Goal: Information Seeking & Learning: Check status

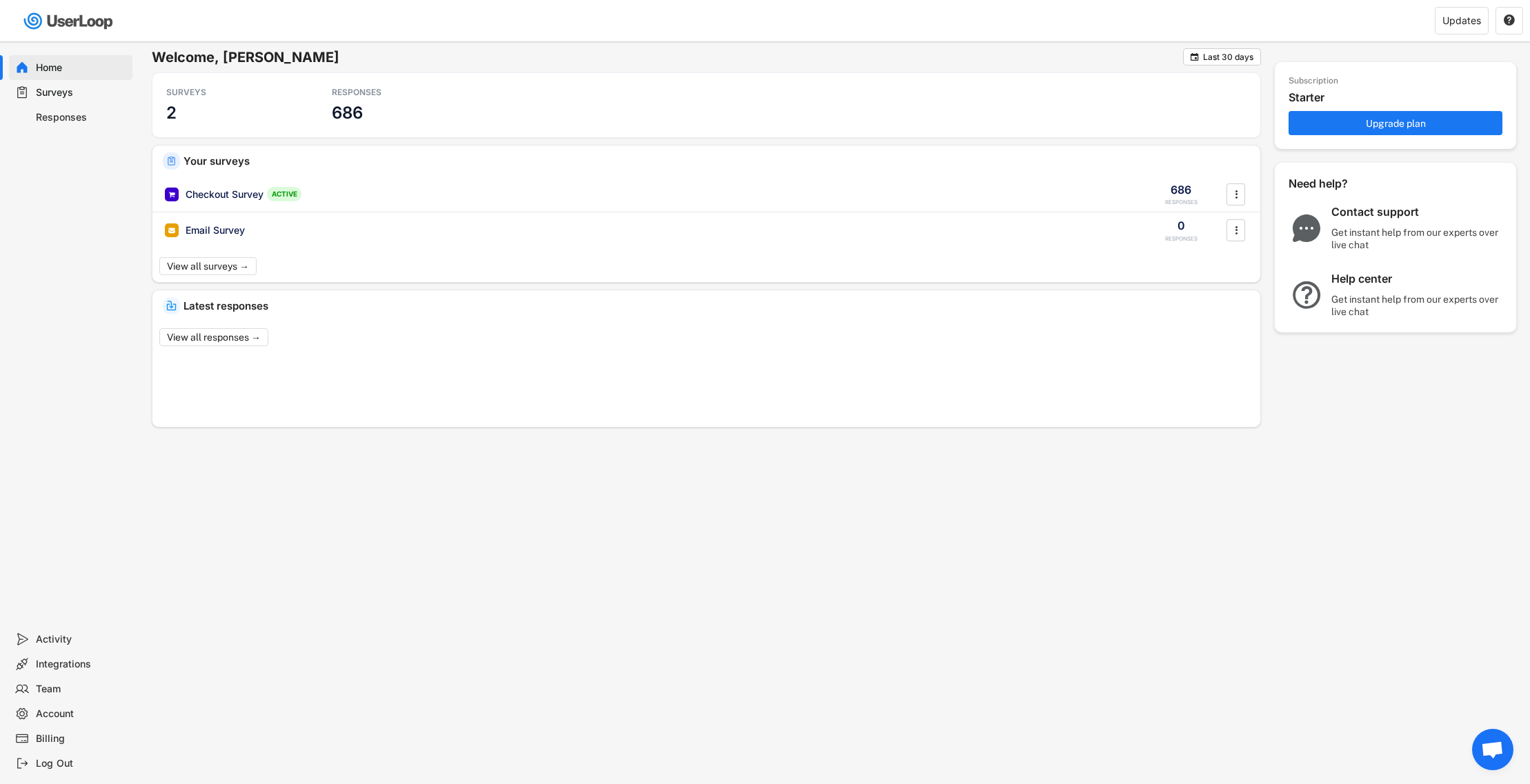
click at [35, 115] on div "Responses" at bounding box center [71, 116] width 124 height 25
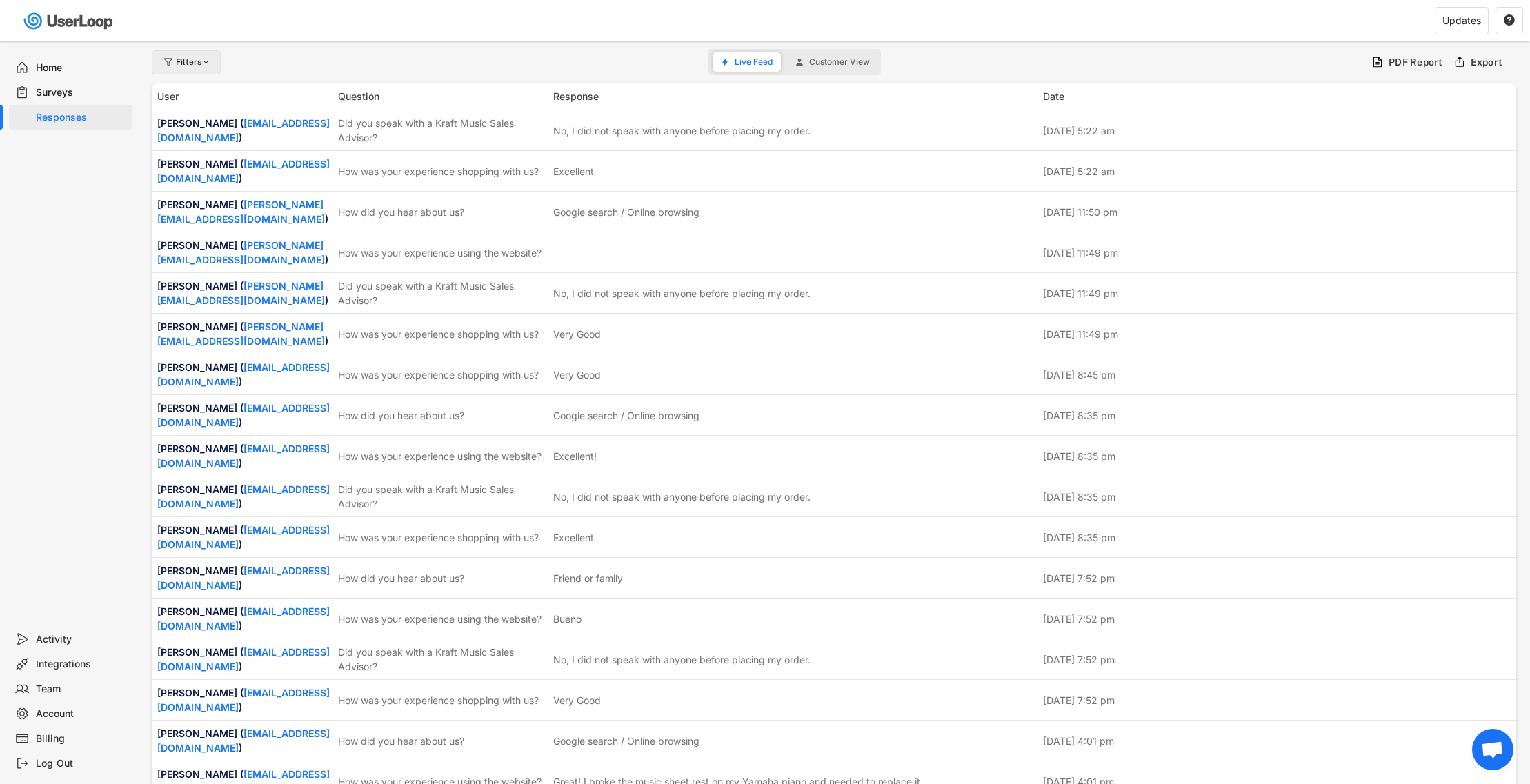
click at [199, 61] on div "Filters" at bounding box center [193, 62] width 35 height 8
select select
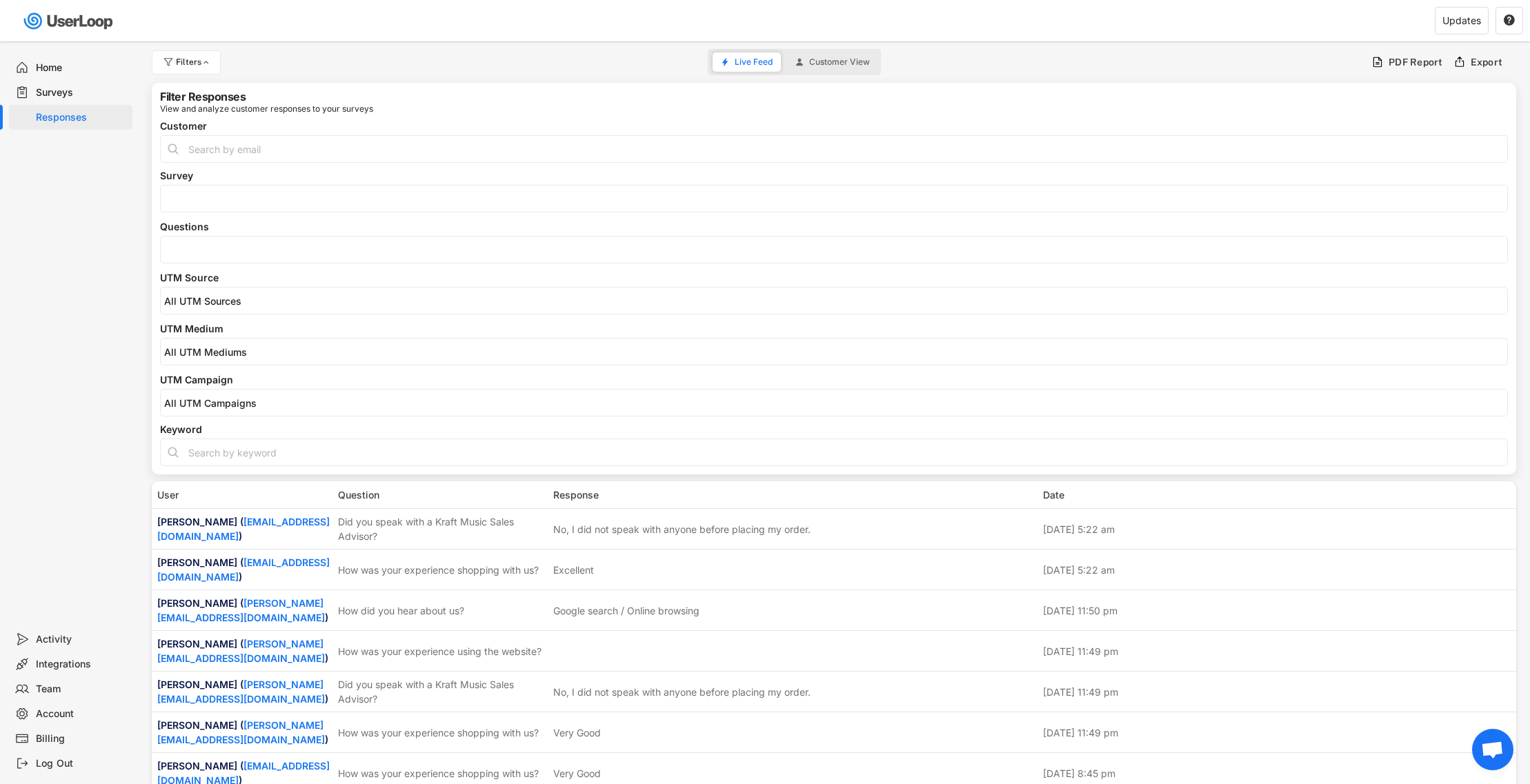
select select
click at [224, 249] on input "search" at bounding box center [837, 249] width 1346 height 12
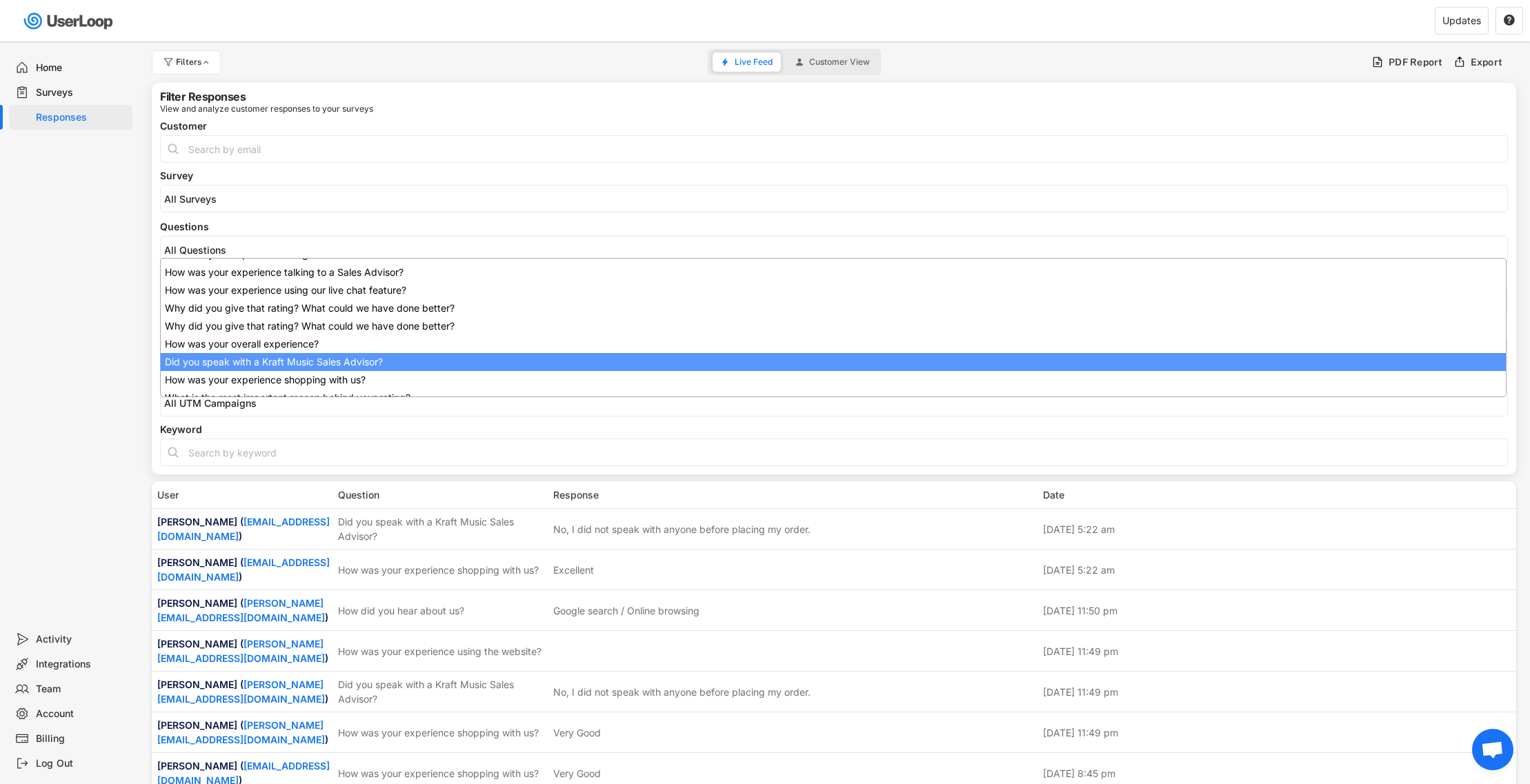
scroll to position [110, 0]
select select "1348695171700984260__LOOKUP__1707938263278x883333223412138000"
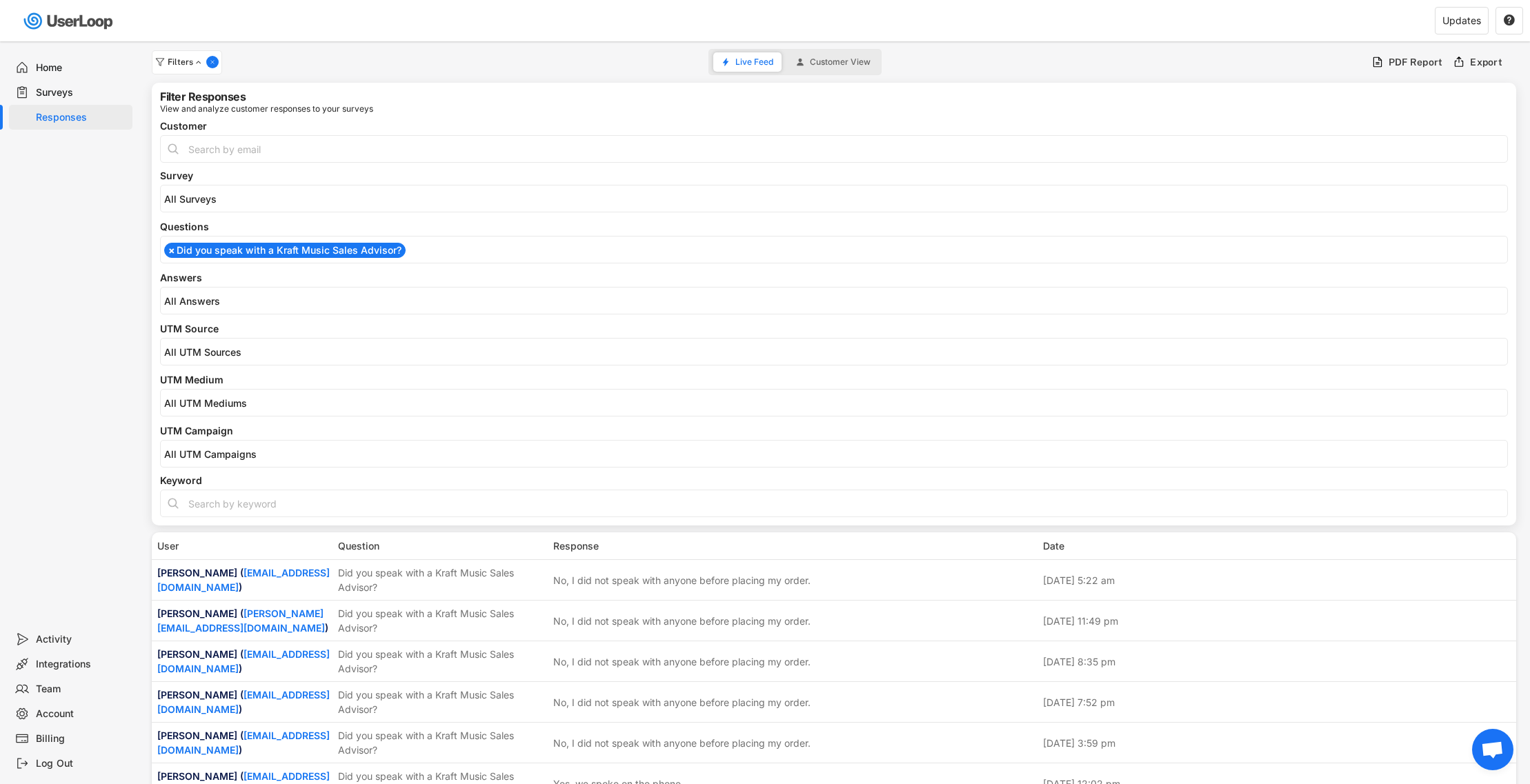
click at [247, 304] on input "search" at bounding box center [837, 300] width 1346 height 12
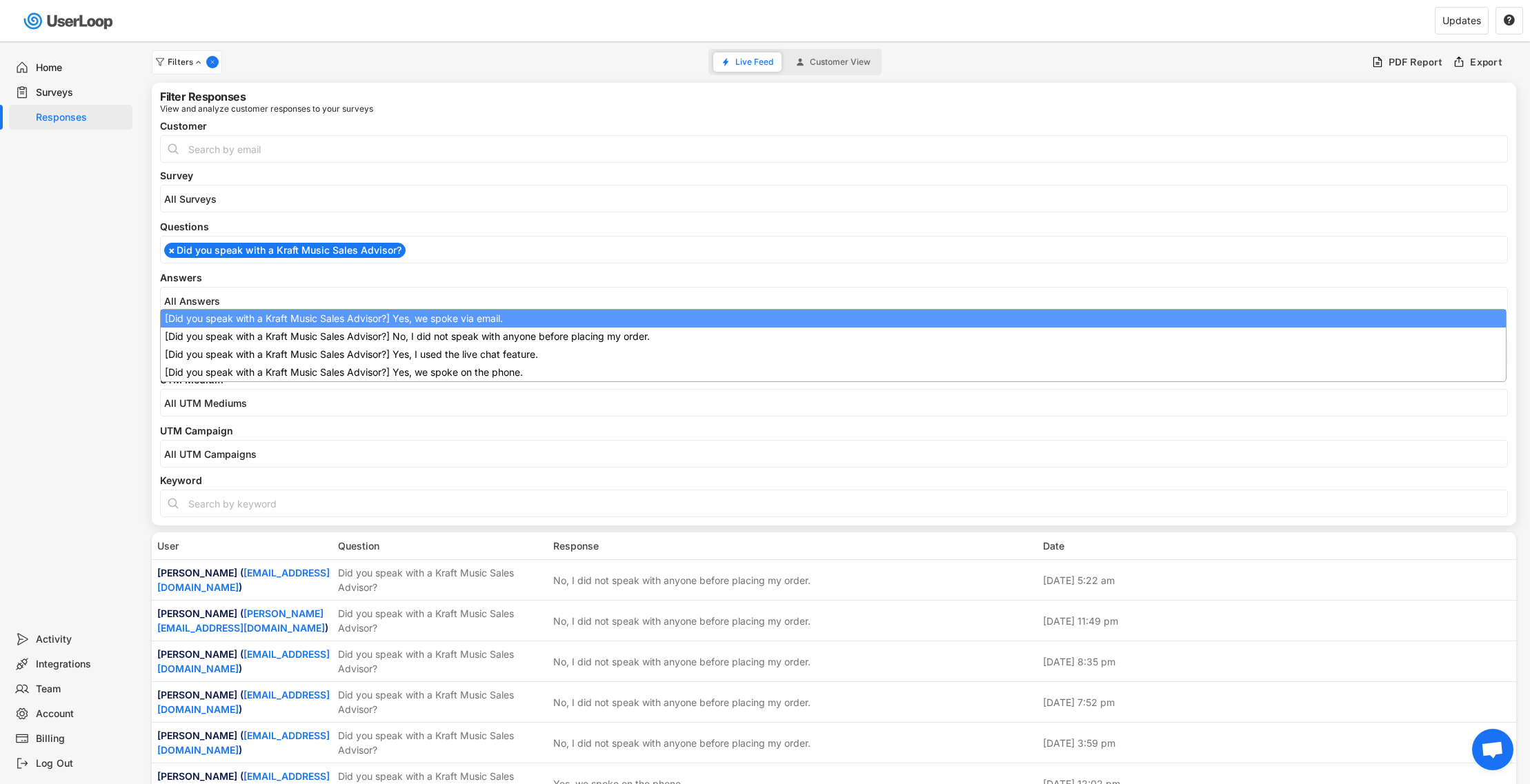
select select "1348695171700984260__LOOKUP__1709221089208x595556361812574200"
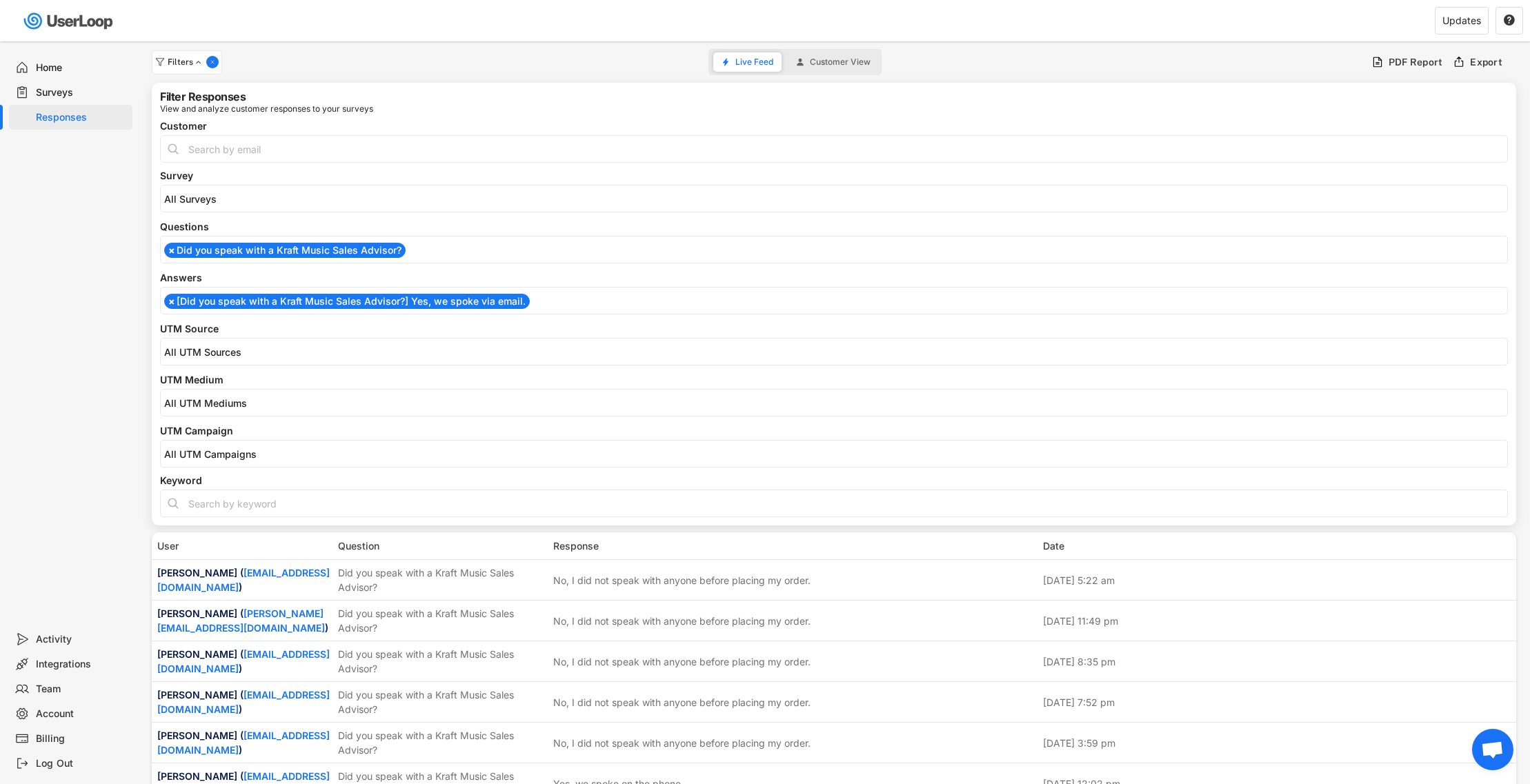
scroll to position [0, 0]
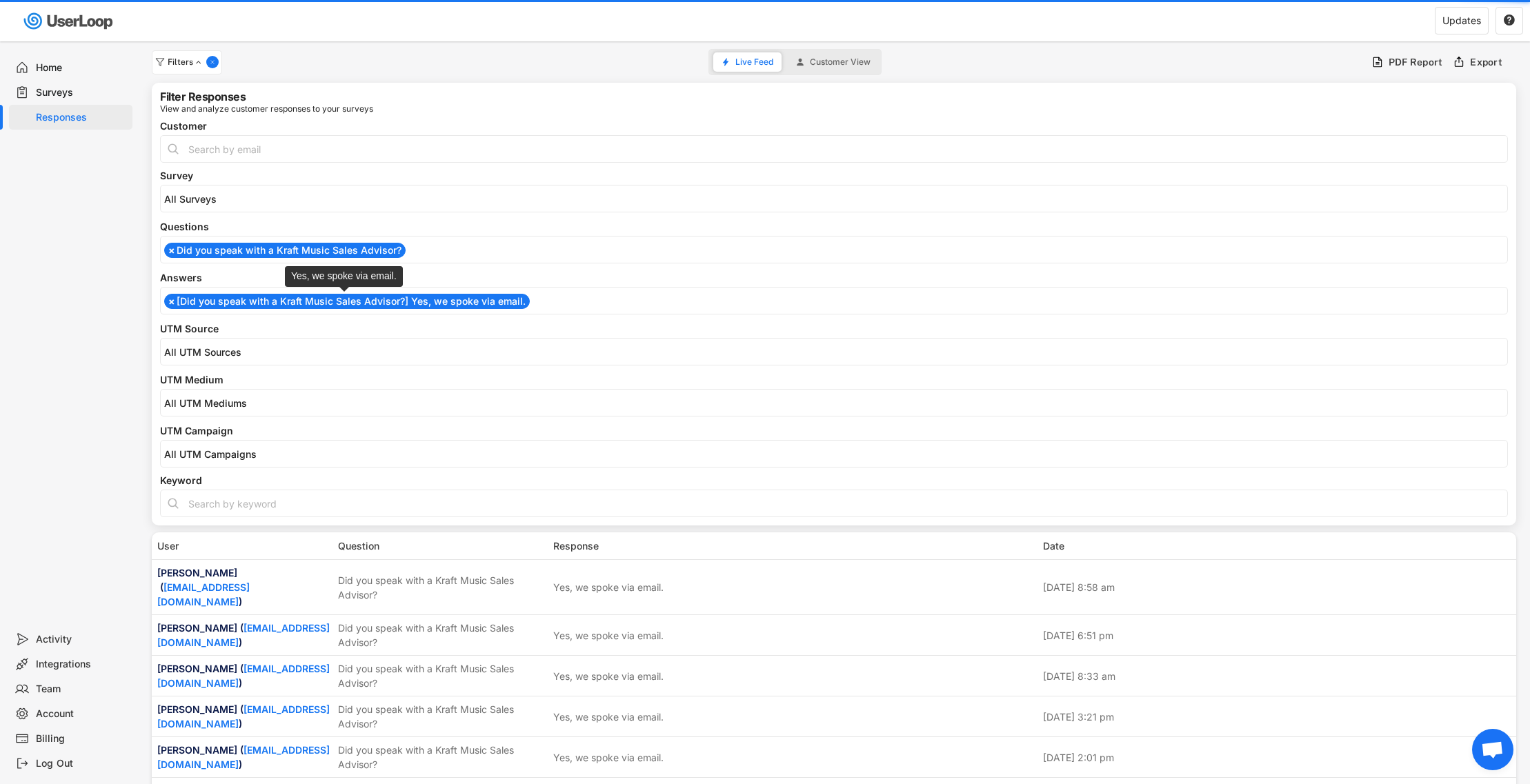
click at [253, 306] on li "× [Did you speak with a Kraft Music Sales Advisor?] Yes, we spoke via email." at bounding box center [347, 301] width 366 height 15
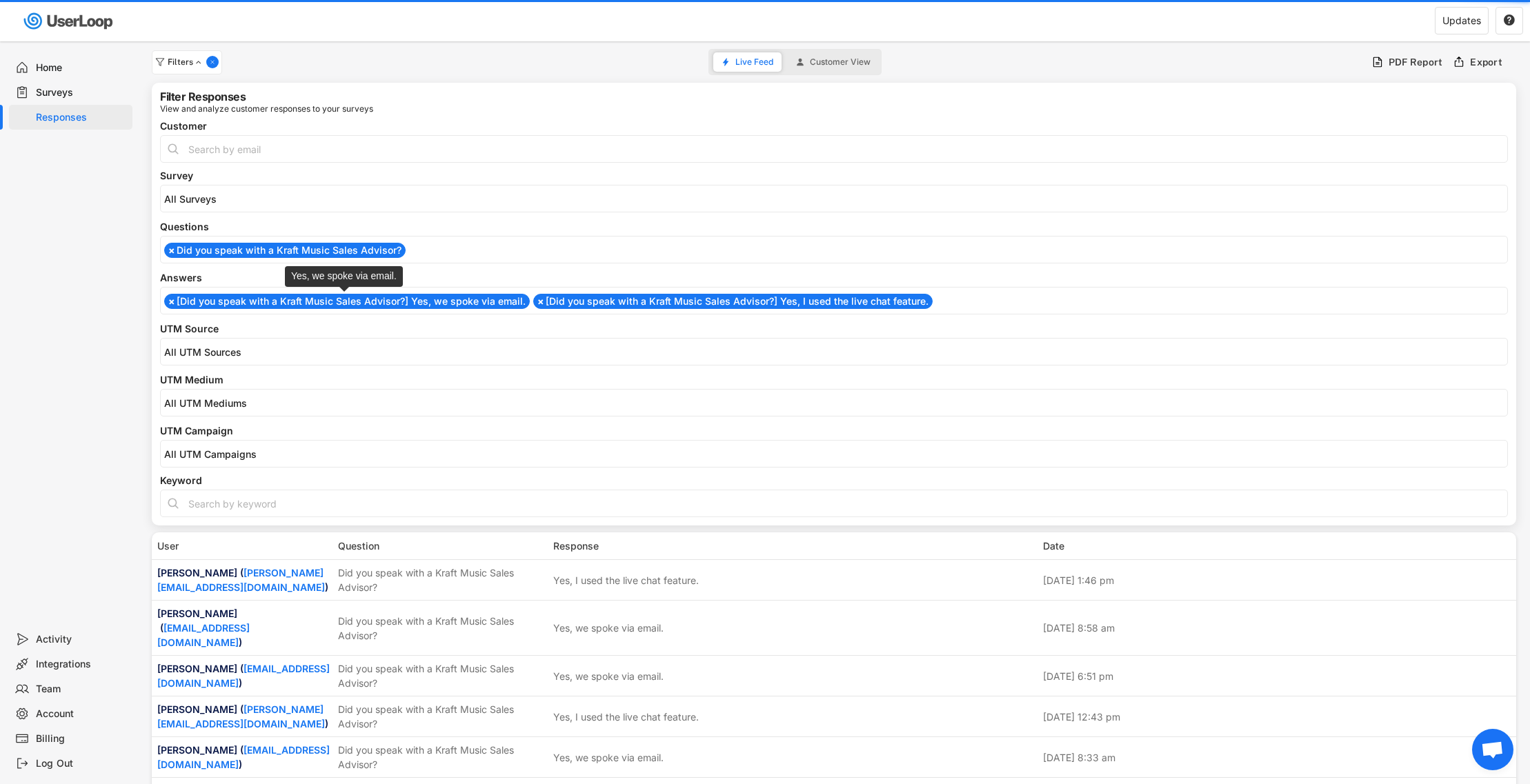
click at [262, 299] on li "× [Did you speak with a Kraft Music Sales Advisor?] Yes, we spoke via email." at bounding box center [347, 301] width 366 height 15
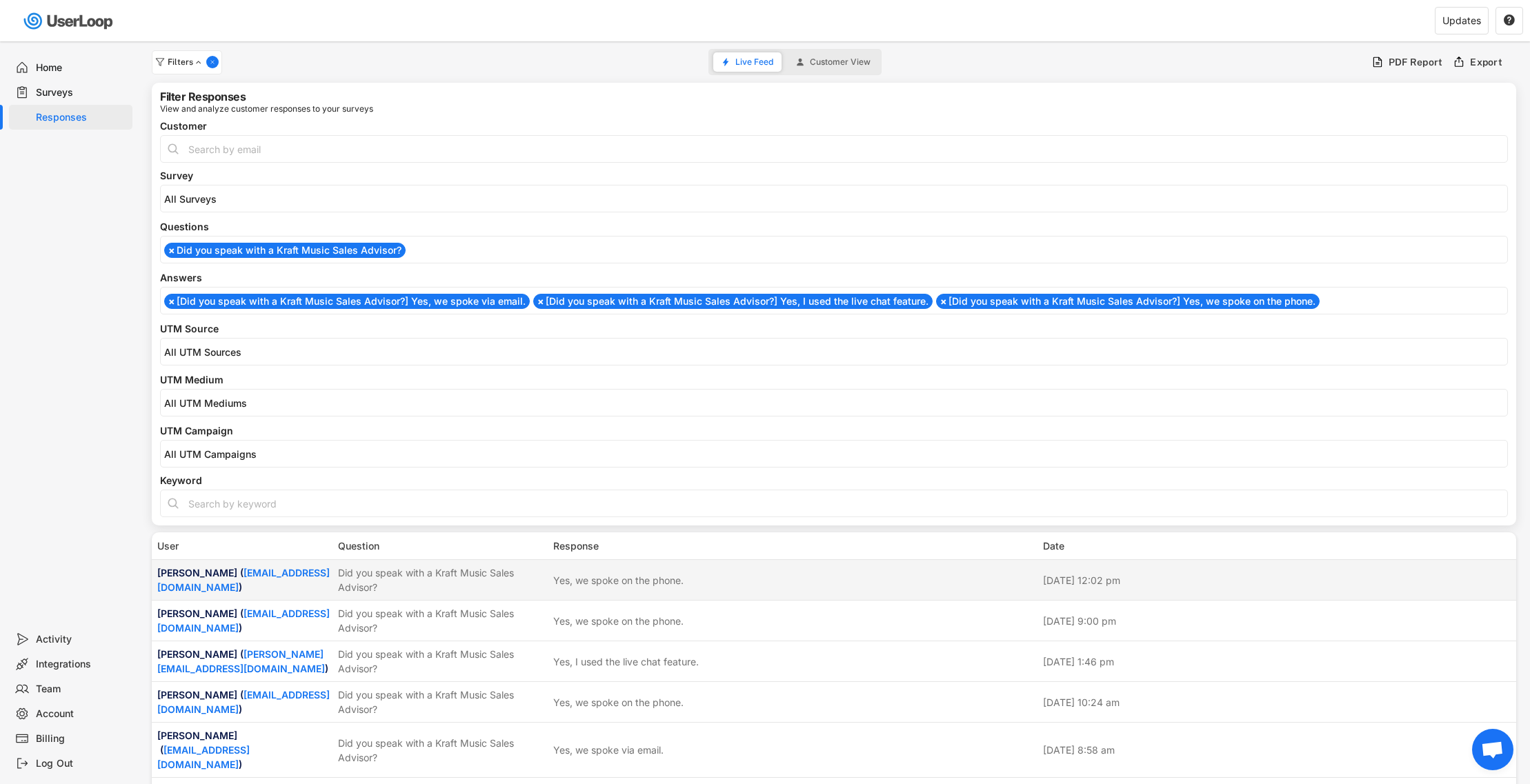
click at [460, 580] on div "Did you speak with a Kraft Music Sales Advisor?" at bounding box center [440, 580] width 206 height 29
